Goal: Information Seeking & Learning: Learn about a topic

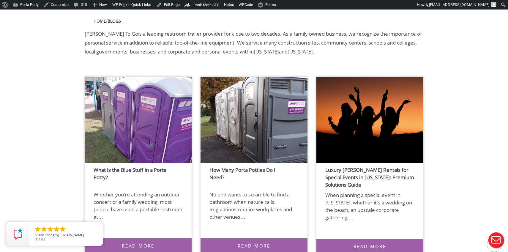
scroll to position [160, 0]
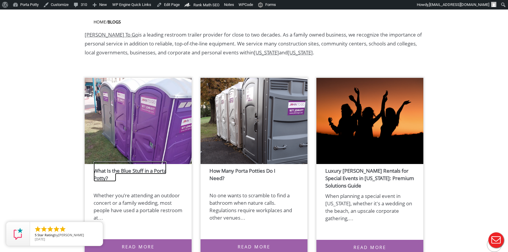
click at [132, 171] on link "What Is the Blue Stuff in a Porta Potty?" at bounding box center [130, 171] width 73 height 20
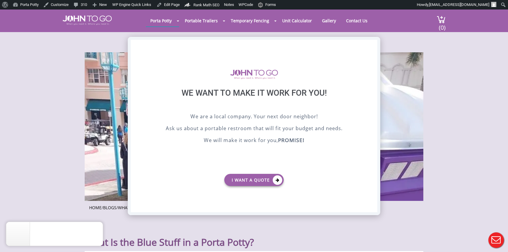
click at [374, 44] on div "X" at bounding box center [372, 45] width 9 height 10
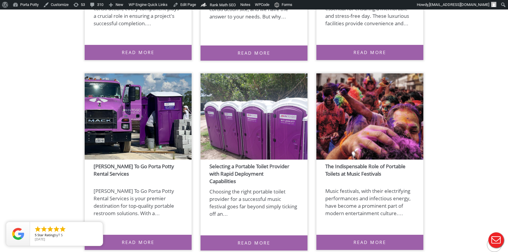
scroll to position [3061, 0]
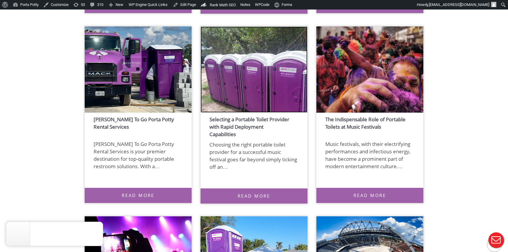
click at [259, 78] on img at bounding box center [254, 69] width 107 height 86
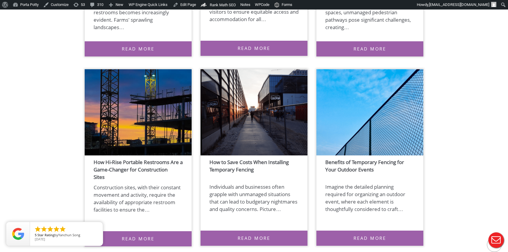
scroll to position [1493, 0]
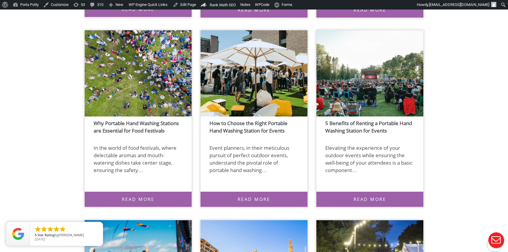
scroll to position [2103, 0]
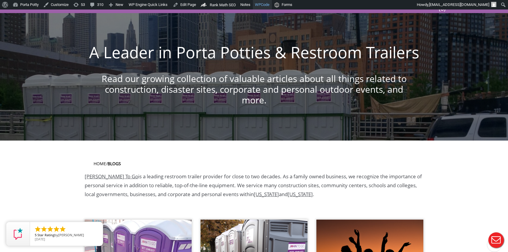
scroll to position [0, 0]
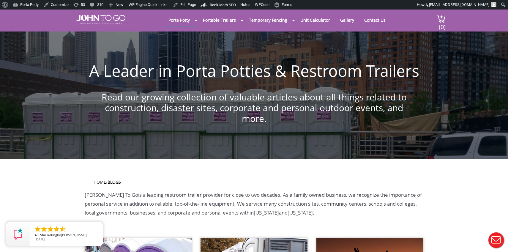
click at [79, 163] on section "Home / blogs John To Go is a leading restroom trailer provider for close to two…" at bounding box center [254, 198] width 508 height 79
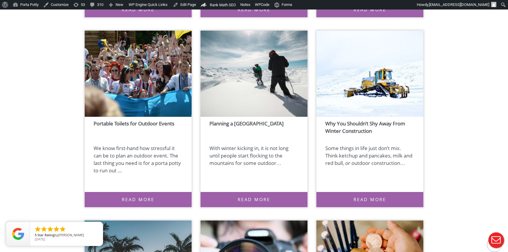
scroll to position [6665, 0]
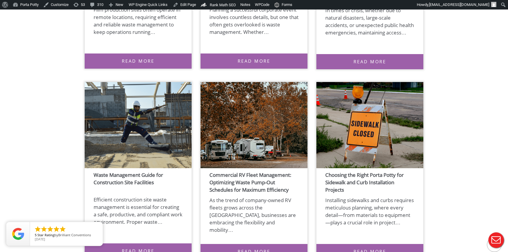
scroll to position [533, 0]
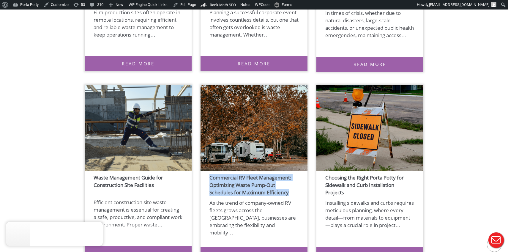
copy link "Commercial RV Fleet Management: Optimizing Waste Pump-Out Schedules for Maximum…"
drag, startPoint x: 206, startPoint y: 175, endPoint x: 292, endPoint y: 194, distance: 87.9
click at [292, 194] on h4 "Commercial RV Fleet Management: Optimizing Waste Pump-Out Schedules for Maximum…" at bounding box center [254, 185] width 107 height 22
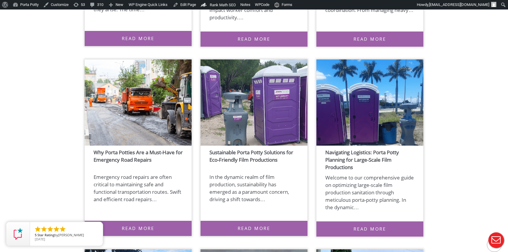
scroll to position [950, 0]
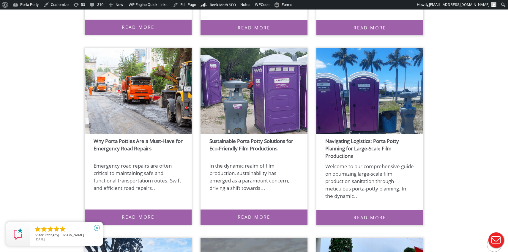
click at [97, 228] on icon "close" at bounding box center [97, 228] width 6 height 6
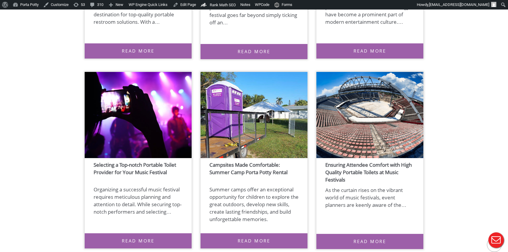
scroll to position [3207, 0]
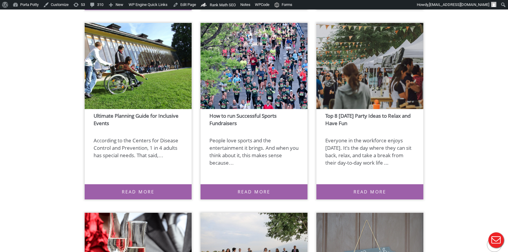
scroll to position [4204, 0]
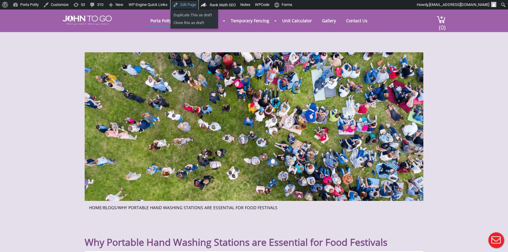
click at [190, 3] on link "Edit Page" at bounding box center [185, 5] width 28 height 10
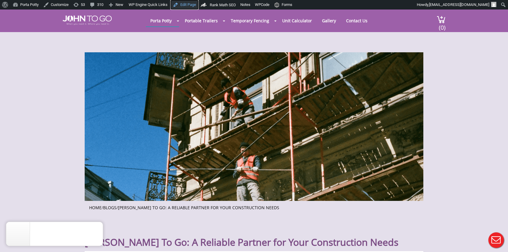
click at [194, 4] on link "Edit Page" at bounding box center [185, 5] width 28 height 10
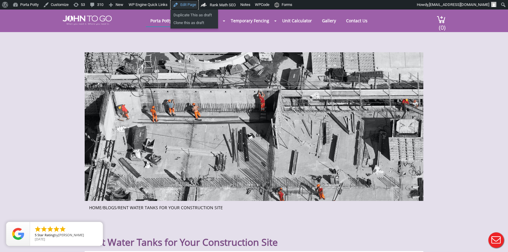
click at [194, 4] on link "Edit Page" at bounding box center [185, 5] width 28 height 10
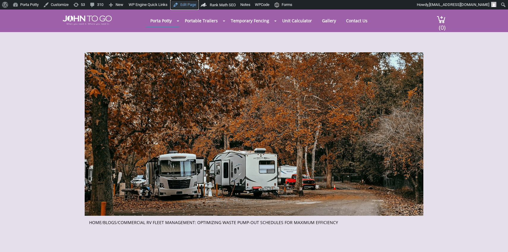
click at [193, 4] on link "Edit Page" at bounding box center [185, 5] width 28 height 10
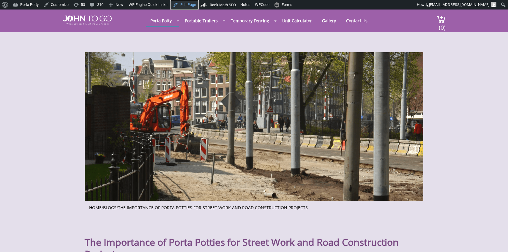
click at [199, 3] on link "Edit Page" at bounding box center [185, 5] width 28 height 10
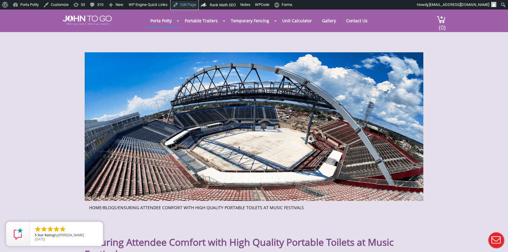
click at [194, 4] on link "Edit Page" at bounding box center [185, 5] width 28 height 10
